Goal: Ask a question

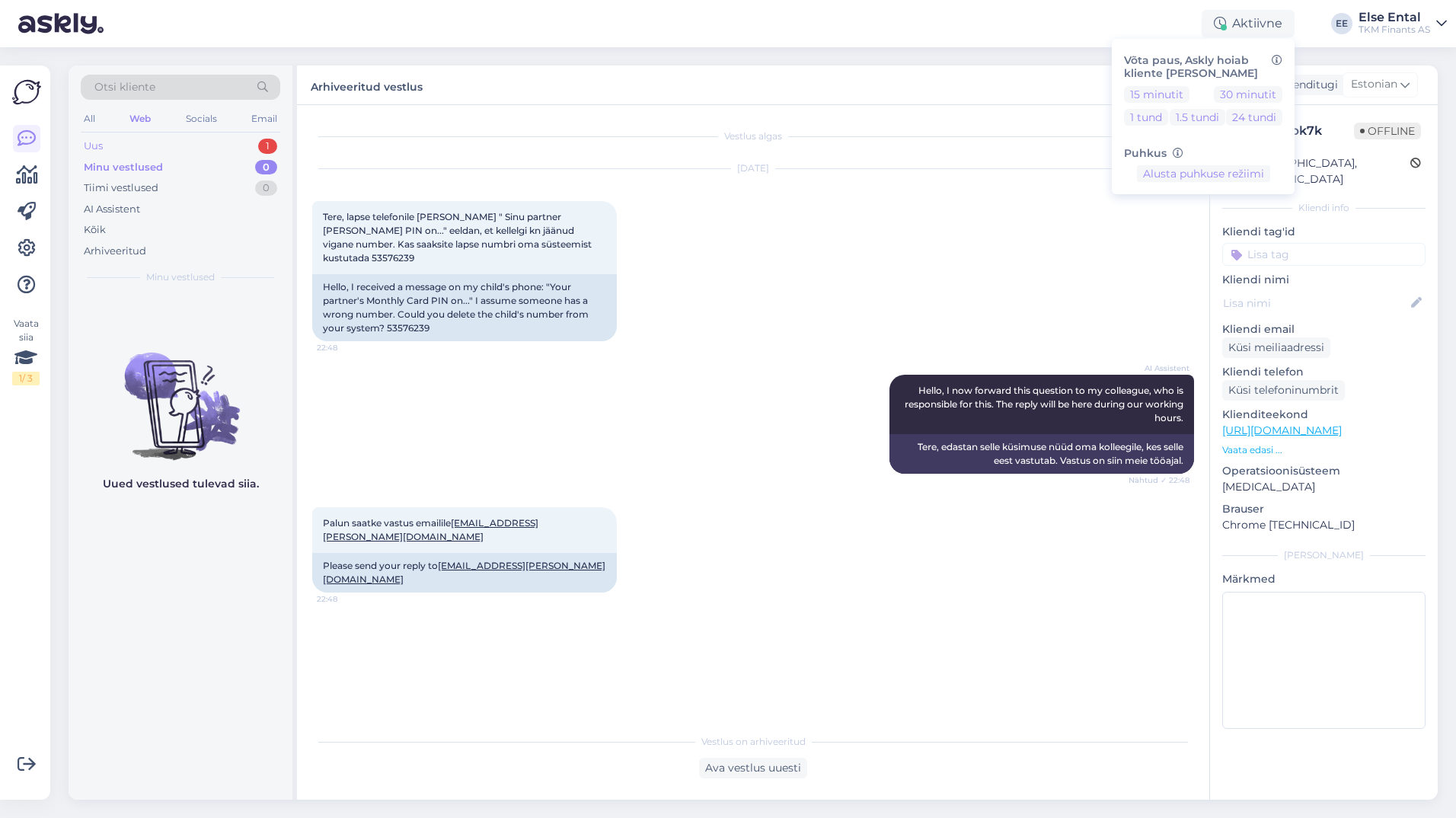
click at [163, 147] on div "Uus 1" at bounding box center [181, 146] width 200 height 22
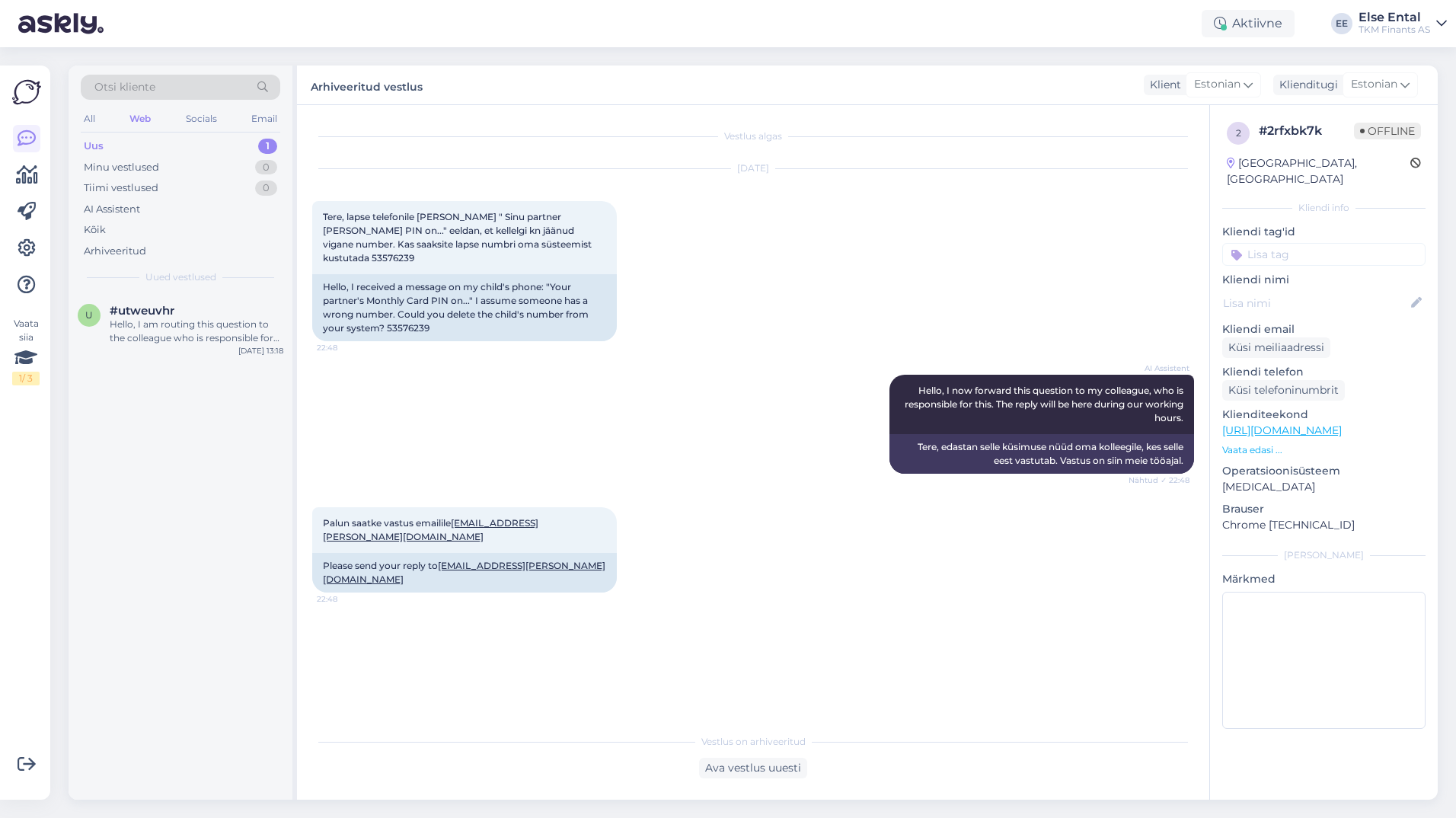
click at [115, 142] on div "Uus 1" at bounding box center [181, 146] width 200 height 22
click at [160, 341] on div "Hello, I am routing this question to the colleague who is responsible for this …" at bounding box center [197, 331] width 174 height 28
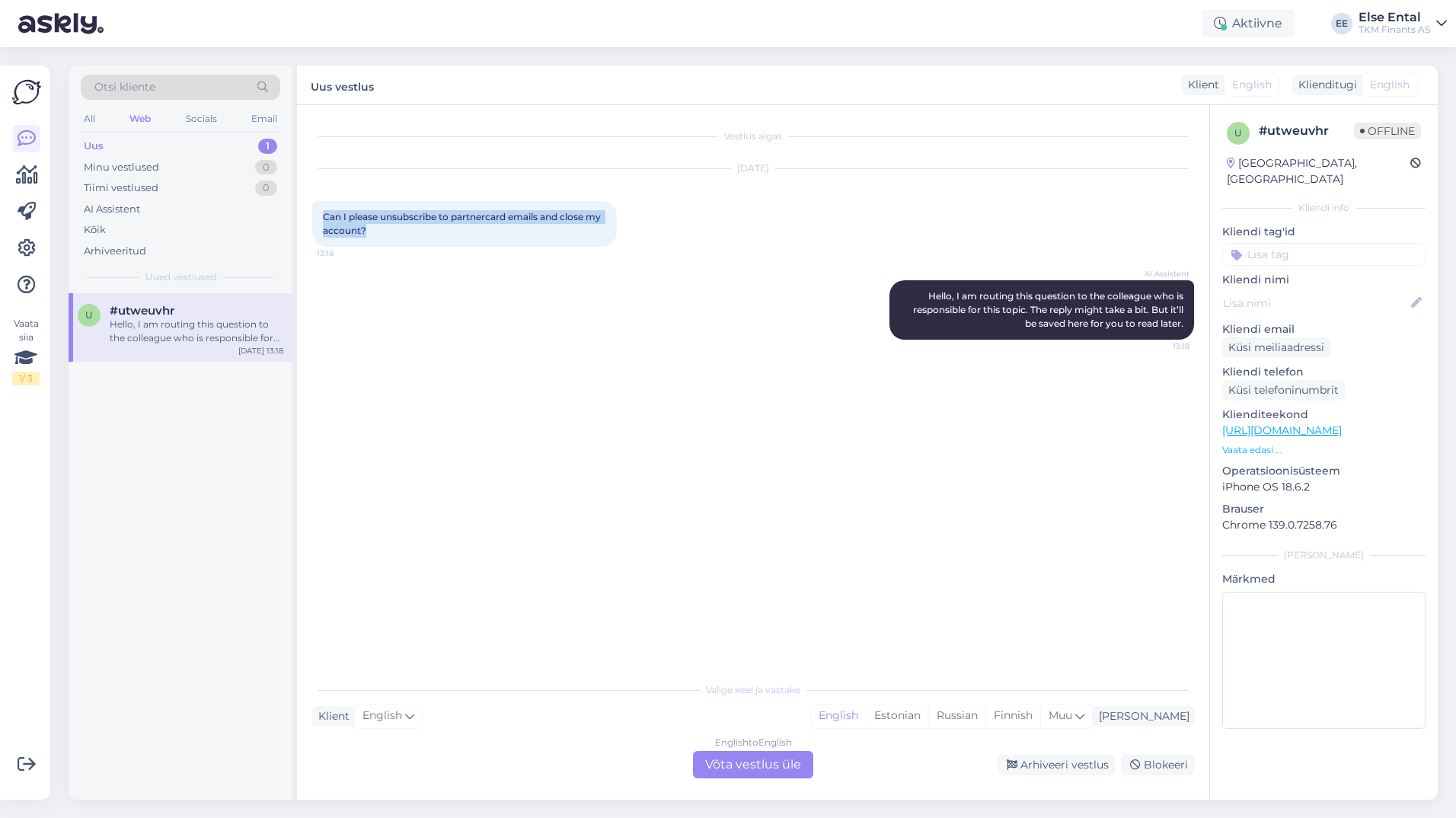
drag, startPoint x: 378, startPoint y: 237, endPoint x: 310, endPoint y: 220, distance: 70.1
click at [310, 220] on div "Vestlus algas [DATE] Can I please unsubscribe to partnercard emails and close m…" at bounding box center [753, 452] width 912 height 695
drag, startPoint x: 310, startPoint y: 220, endPoint x: 435, endPoint y: 239, distance: 126.4
click at [436, 239] on div "Can I please unsubscribe to partnercard emails and close my account? 13:18" at bounding box center [464, 224] width 304 height 46
drag, startPoint x: 383, startPoint y: 230, endPoint x: 325, endPoint y: 218, distance: 59.2
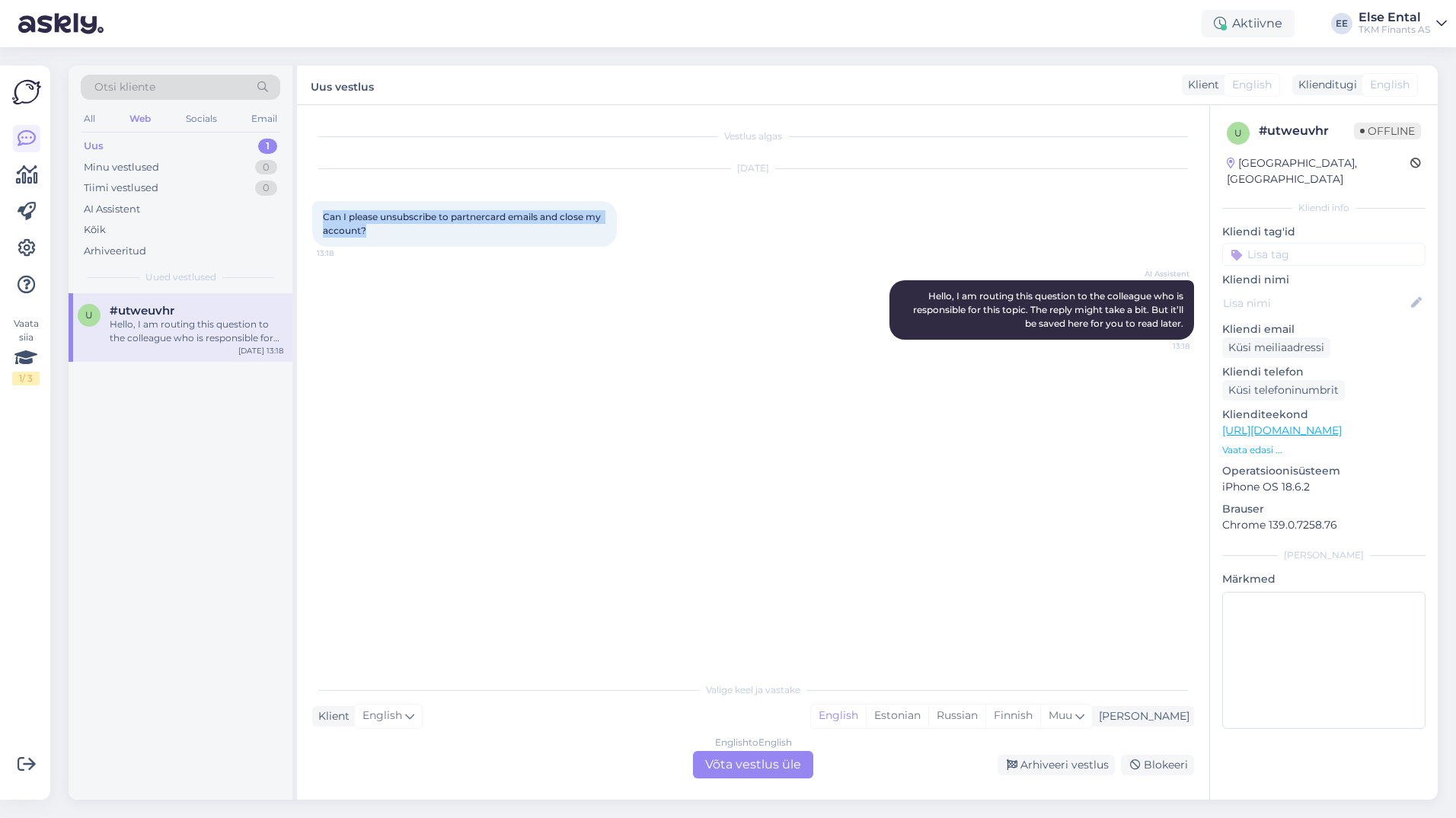
click at [325, 218] on div "Can I please unsubscribe to partnercard emails and close my account? 13:18" at bounding box center [464, 224] width 304 height 46
click at [716, 770] on div "English to English Võta vestlus üle" at bounding box center [753, 765] width 120 height 28
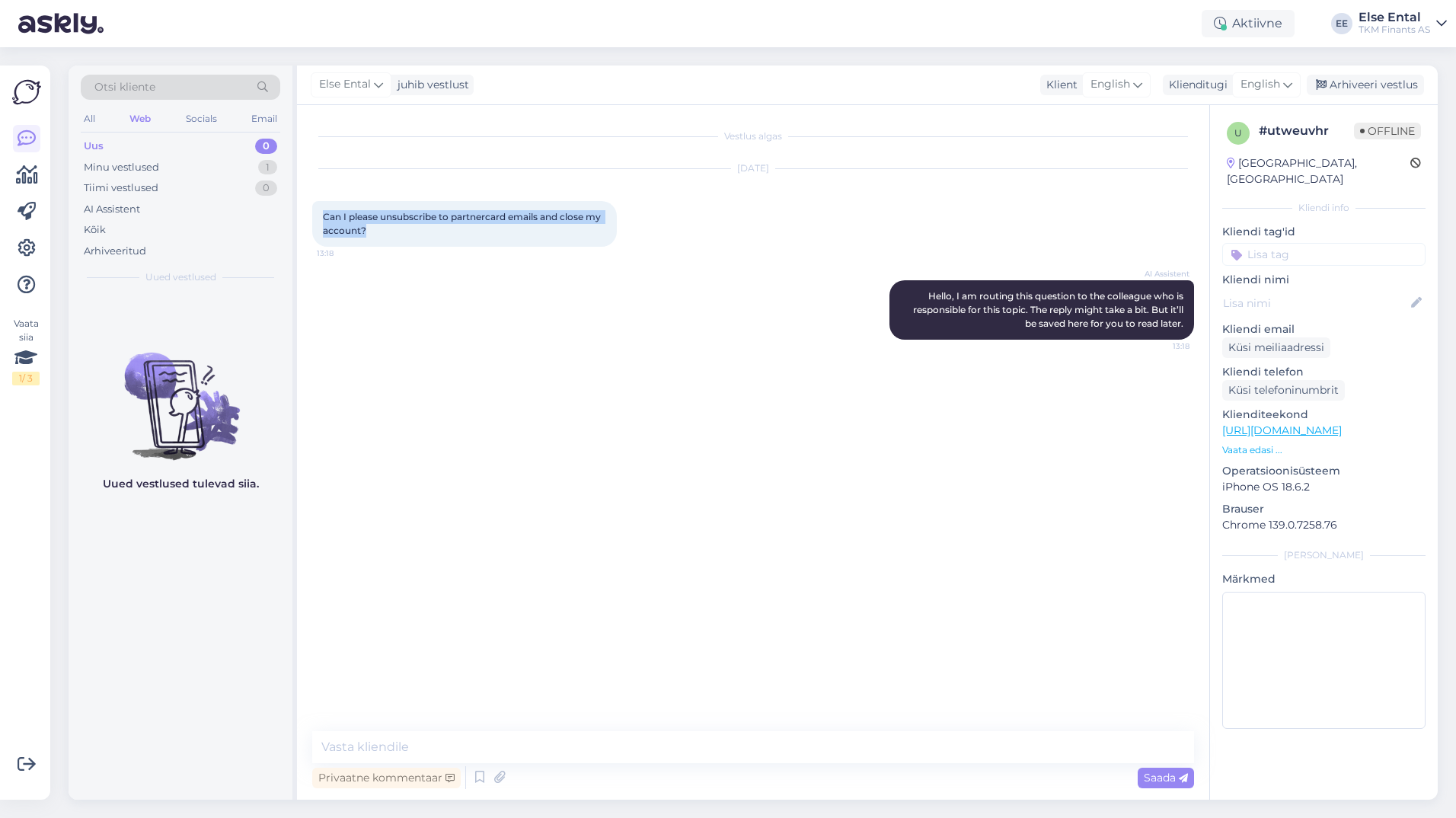
drag, startPoint x: 382, startPoint y: 235, endPoint x: 323, endPoint y: 217, distance: 61.7
click at [323, 217] on div "Can I please unsubscribe to partnercard emails and close my account? 13:18" at bounding box center [464, 224] width 304 height 46
click at [477, 783] on icon at bounding box center [479, 778] width 18 height 23
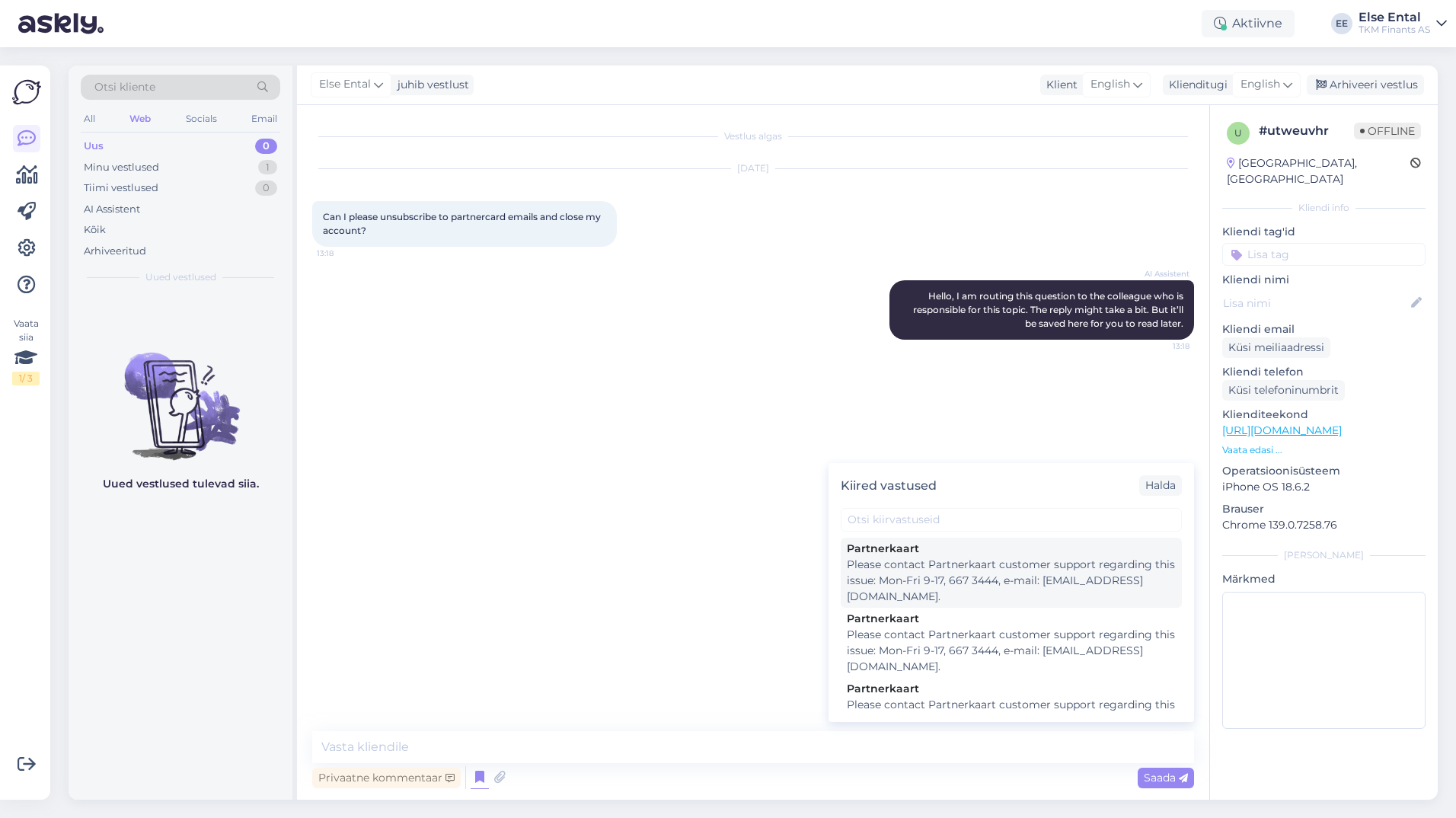
click at [938, 580] on div "Please contact Partnerkaart customer support regarding this issue: Mon-Fri 9-17…" at bounding box center [1011, 581] width 329 height 48
type textarea "Please contact Partnerkaart customer support regarding this issue: Mon-Fri 9-17…"
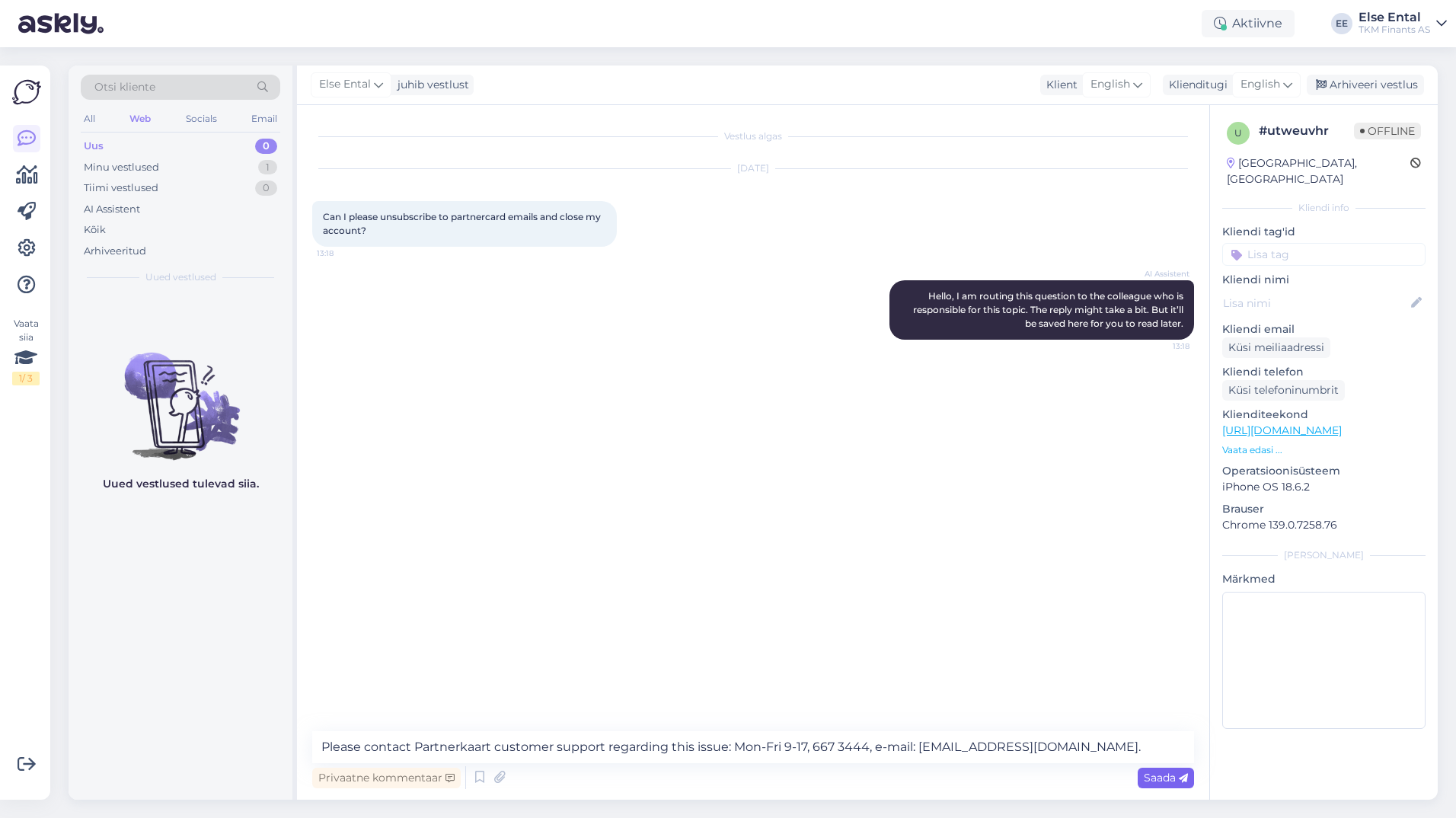
click at [1152, 782] on span "Saada" at bounding box center [1165, 778] width 44 height 14
